Goal: Information Seeking & Learning: Learn about a topic

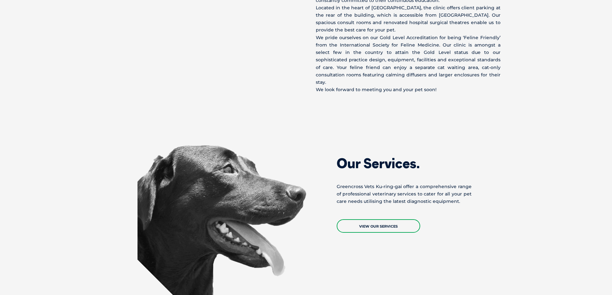
scroll to position [450, 0]
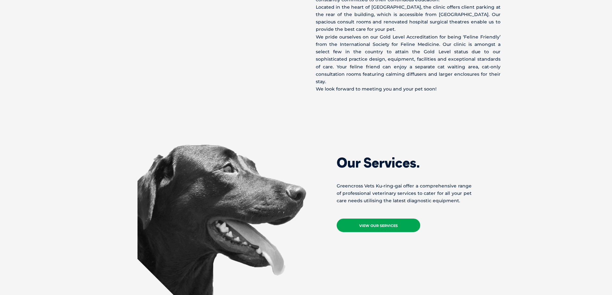
click at [389, 219] on link "View Our Services" at bounding box center [379, 225] width 84 height 13
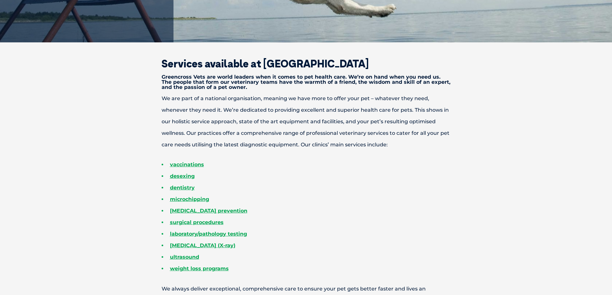
scroll to position [193, 0]
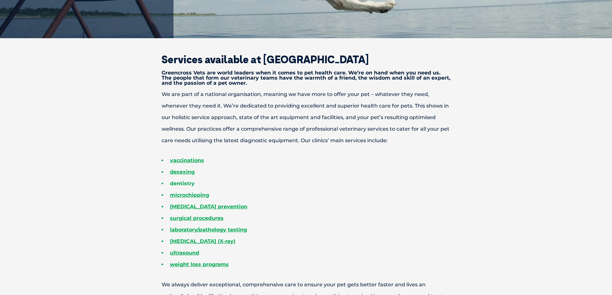
click at [180, 183] on link "dentistry" at bounding box center [182, 184] width 25 height 6
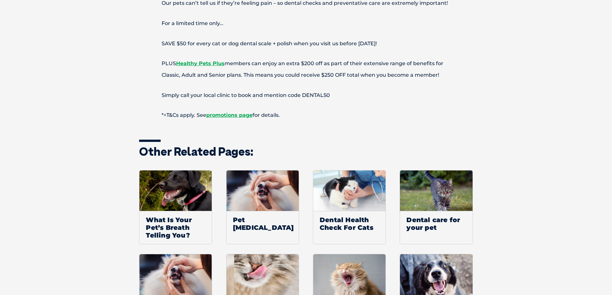
scroll to position [1317, 0]
